Goal: Task Accomplishment & Management: Complete application form

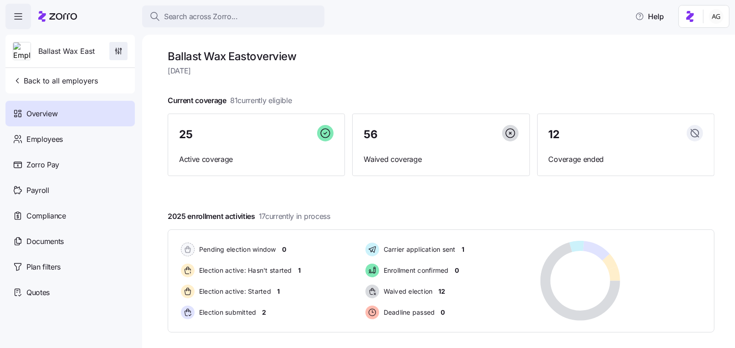
click at [109, 46] on button "button" at bounding box center [118, 51] width 18 height 18
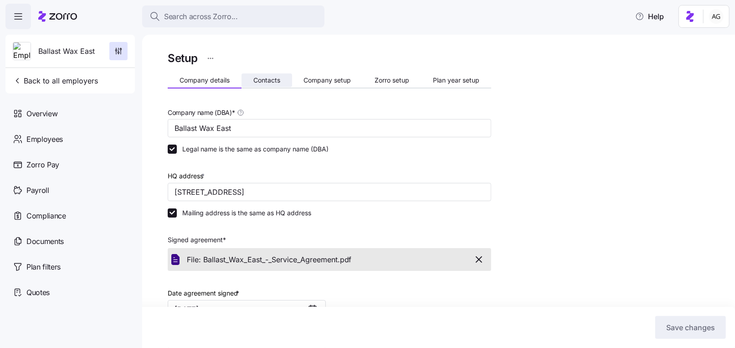
click at [256, 82] on span "Contacts" at bounding box center [266, 80] width 27 height 6
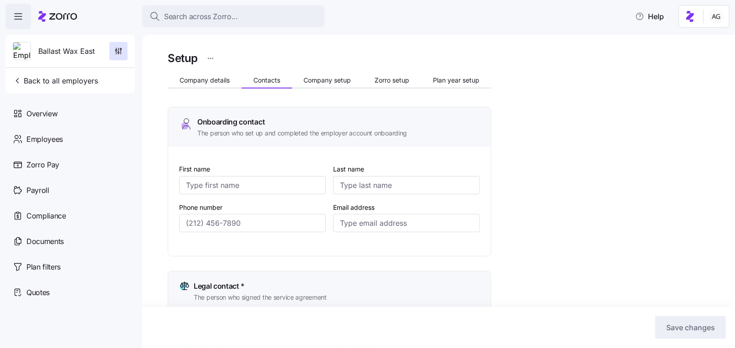
type input "[PERSON_NAME]"
type input "[PERSON_NAME][EMAIL_ADDRESS][PERSON_NAME][DOMAIN_NAME]"
type input "DJ"
type input "[PERSON_NAME]"
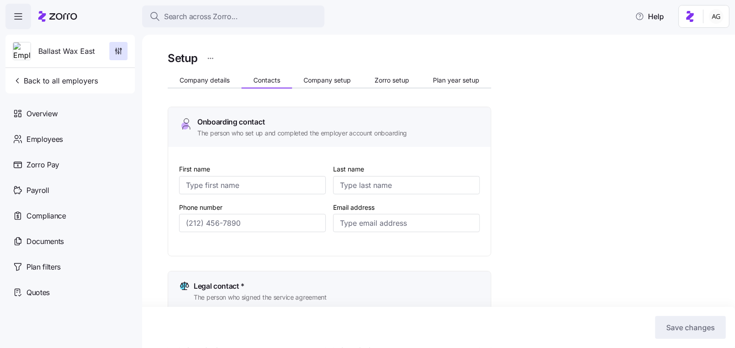
type input "[EMAIL_ADDRESS][DOMAIN_NAME]"
type input "[PERSON_NAME]"
type input "[PERSON_NAME][EMAIL_ADDRESS][PERSON_NAME][DOMAIN_NAME]"
type input "[PERSON_NAME]"
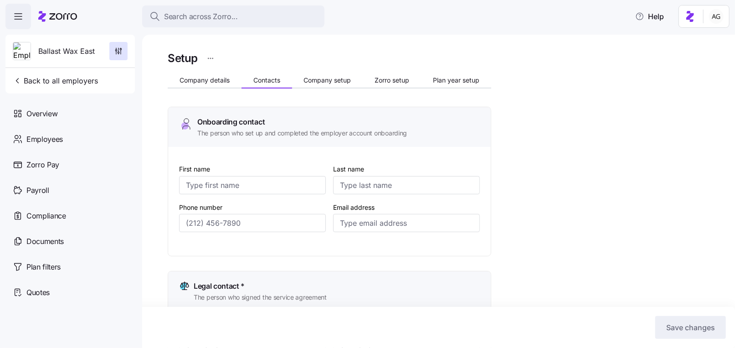
type input "[PERSON_NAME]"
type input "[PERSON_NAME][EMAIL_ADDRESS][PERSON_NAME][DOMAIN_NAME]"
type input "[PHONE_NUMBER]"
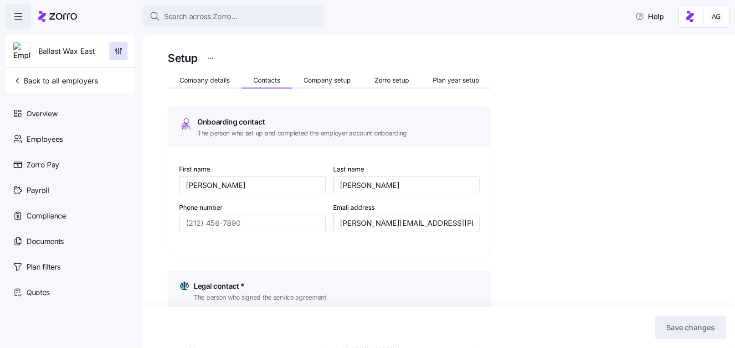
type input "[PHONE_NUMBER]"
click at [411, 224] on input "[PERSON_NAME][EMAIL_ADDRESS][PERSON_NAME][DOMAIN_NAME]" at bounding box center [406, 223] width 147 height 18
click at [181, 14] on span "Search across Zorro..." at bounding box center [201, 16] width 74 height 11
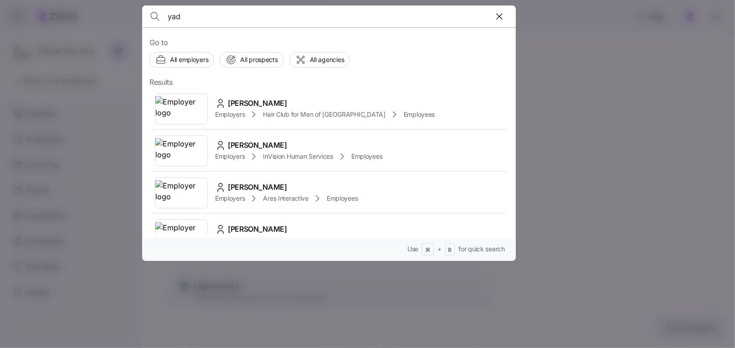
type input "yad"
click at [572, 95] on div at bounding box center [367, 174] width 735 height 348
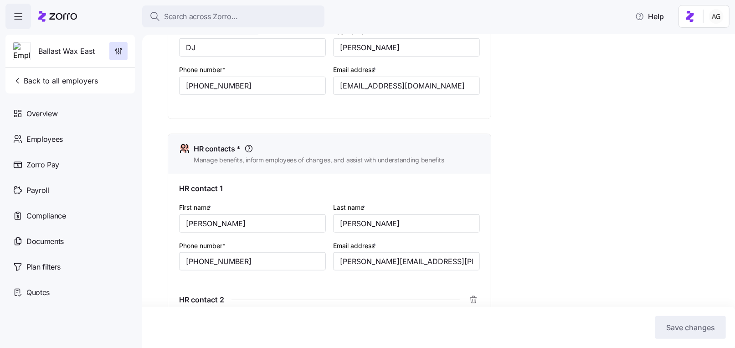
scroll to position [301, 0]
click at [373, 261] on input "[PERSON_NAME][EMAIL_ADDRESS][PERSON_NAME][DOMAIN_NAME]" at bounding box center [406, 261] width 147 height 18
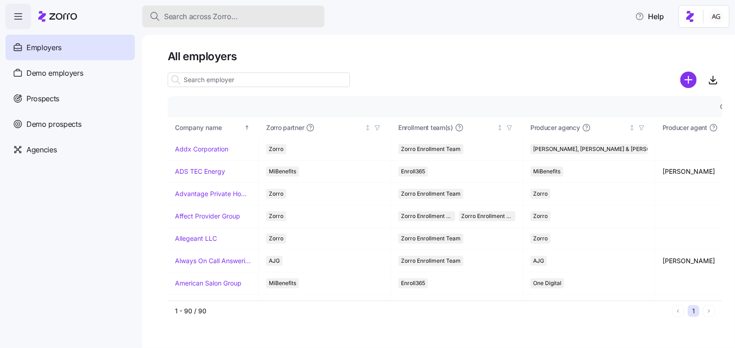
click at [215, 20] on span "Search across Zorro..." at bounding box center [201, 16] width 74 height 11
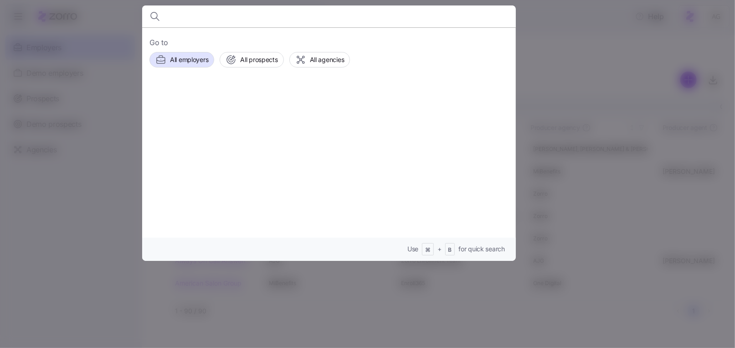
click at [558, 19] on div at bounding box center [367, 174] width 735 height 348
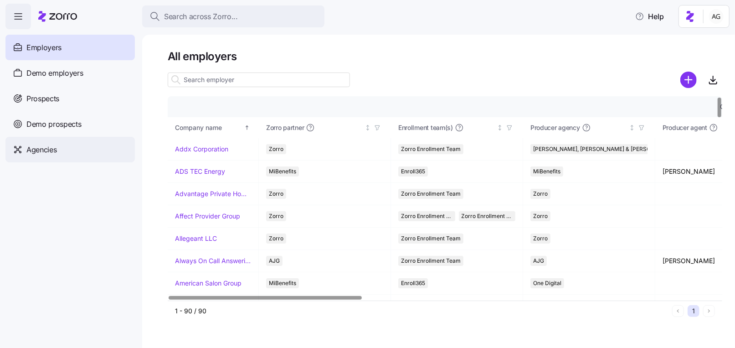
click at [83, 153] on div "Agencies" at bounding box center [69, 150] width 129 height 26
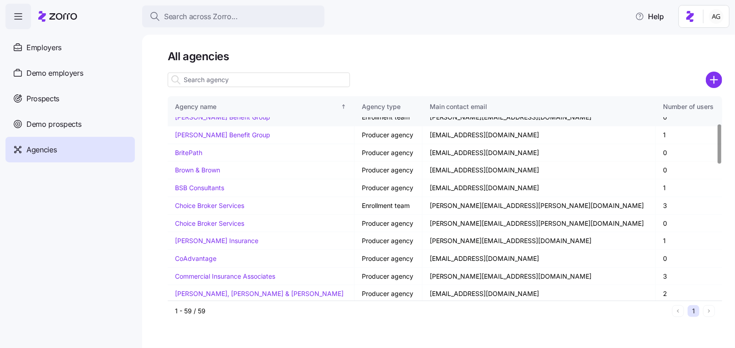
scroll to position [150, 0]
click at [219, 203] on link "Choice Broker Services" at bounding box center [209, 204] width 69 height 8
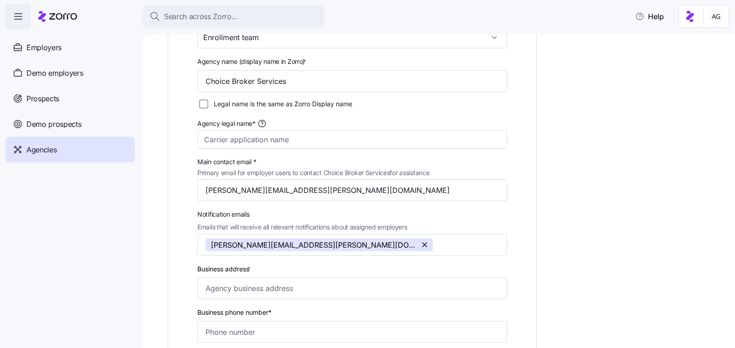
scroll to position [118, 0]
click at [380, 192] on input "danica.willoughby@choicebrokerservices.com" at bounding box center [352, 190] width 310 height 22
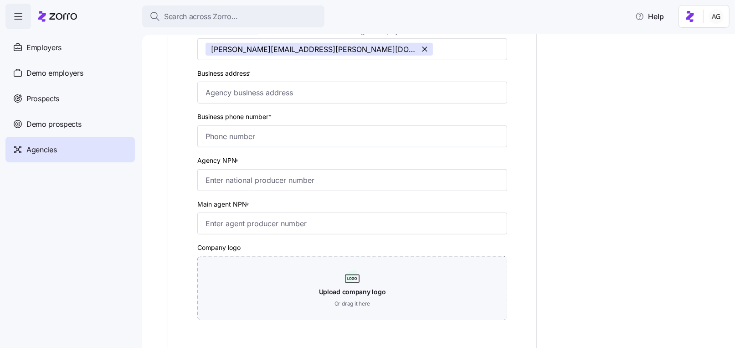
scroll to position [334, 0]
